Goal: Submit feedback/report problem

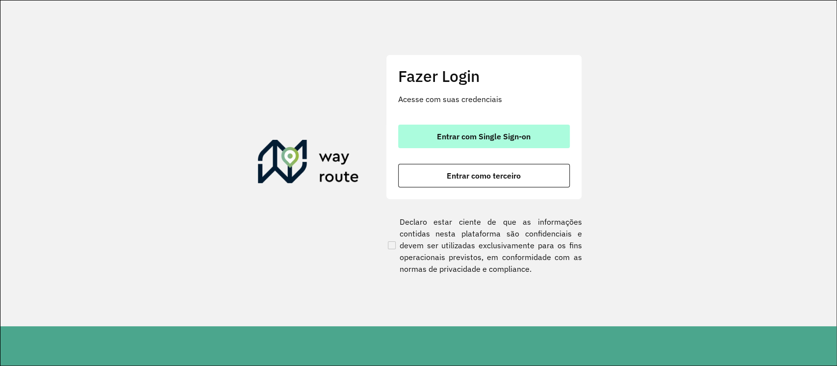
click at [510, 128] on button "Entrar com Single Sign-on" at bounding box center [484, 137] width 172 height 24
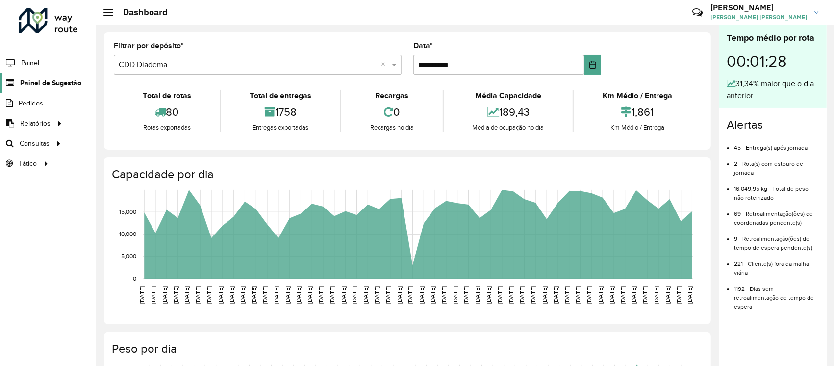
click at [36, 75] on link "Painel de Sugestão" at bounding box center [40, 83] width 81 height 20
click at [42, 78] on span "Painel de Sugestão" at bounding box center [50, 83] width 61 height 10
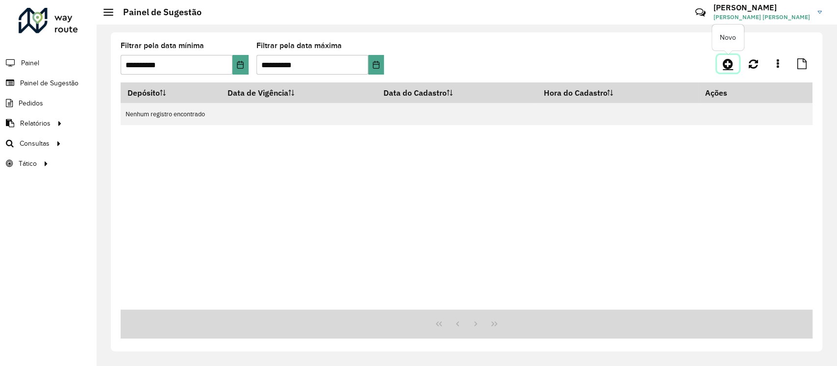
click at [727, 64] on icon at bounding box center [728, 64] width 10 height 12
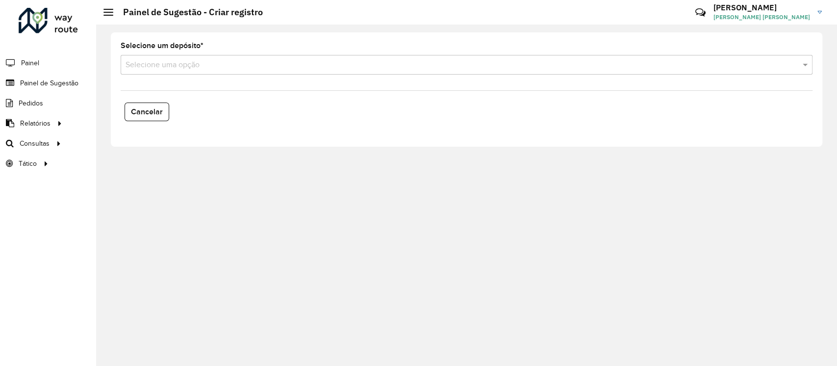
click at [226, 68] on input "text" at bounding box center [457, 65] width 663 height 12
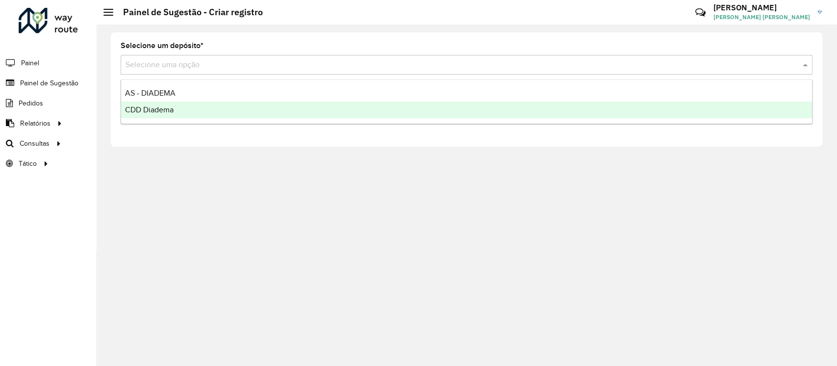
click at [220, 109] on div "CDD Diadema" at bounding box center [466, 110] width 691 height 17
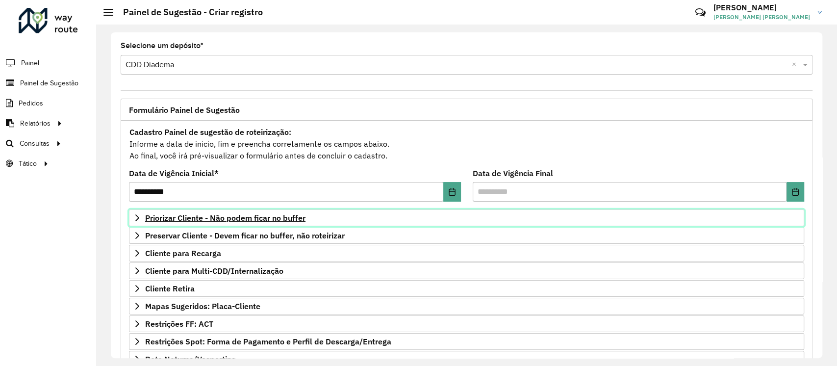
click at [134, 221] on icon at bounding box center [137, 218] width 8 height 8
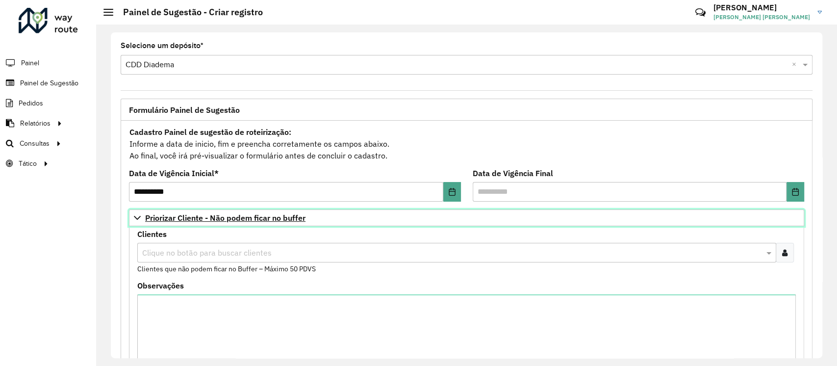
scroll to position [42, 0]
